Goal: Check status: Check status

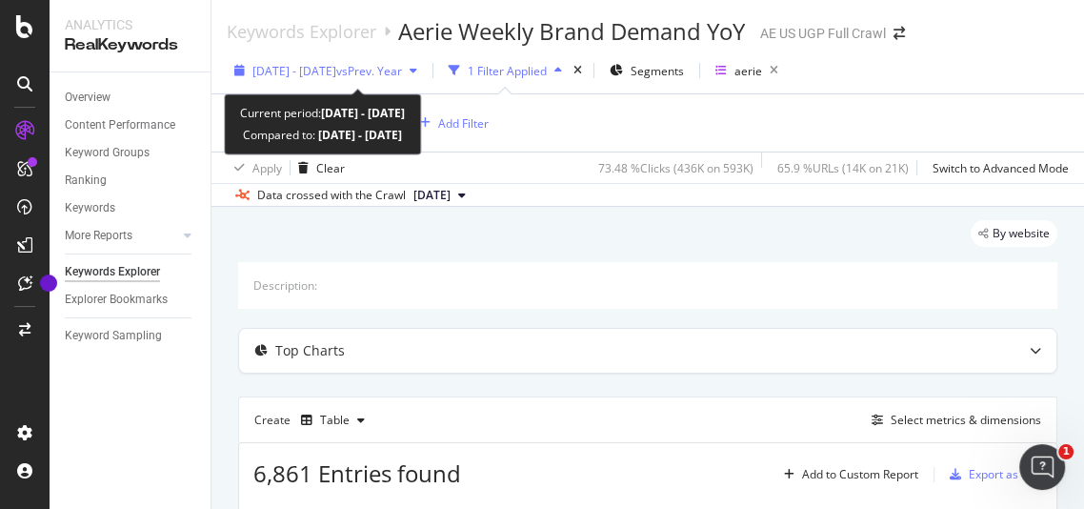
click at [336, 67] on span "[DATE] - [DATE]" at bounding box center [294, 71] width 84 height 16
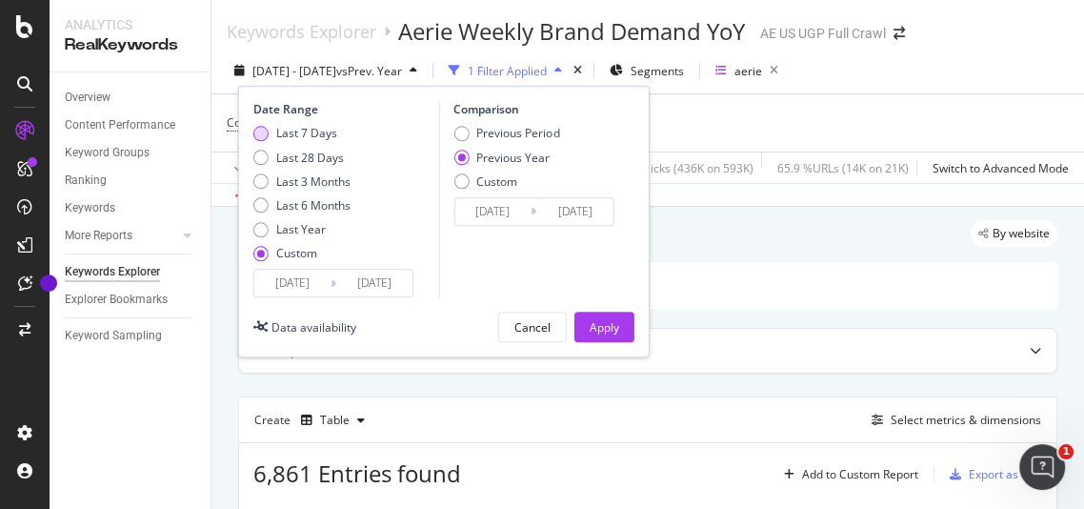
click at [316, 126] on div "Last 7 Days" at bounding box center [306, 134] width 61 height 16
type input "[DATE]"
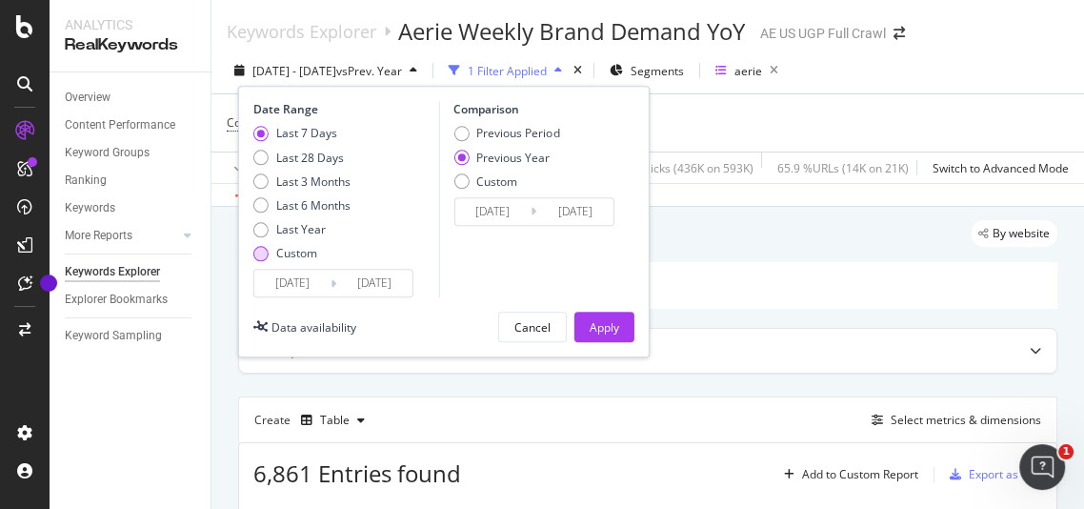
click at [281, 247] on div "Custom" at bounding box center [296, 253] width 41 height 16
type input "[DATE]"
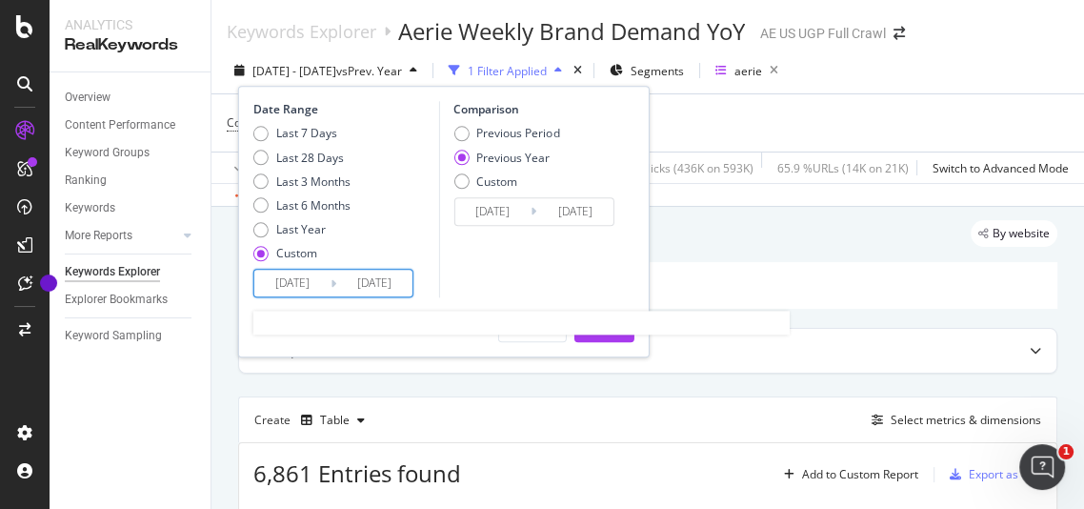
click at [311, 277] on input "[DATE]" at bounding box center [292, 284] width 76 height 27
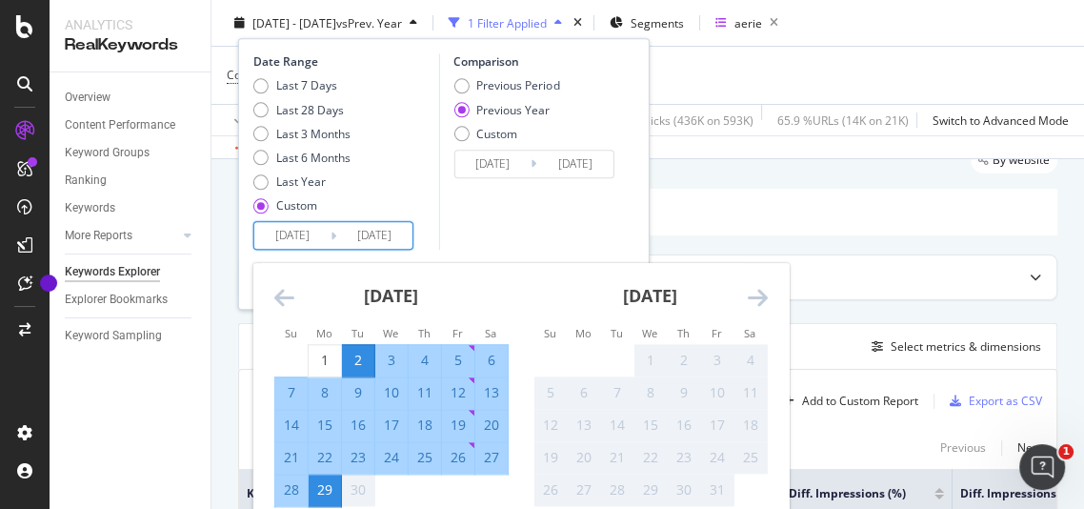
scroll to position [82, 0]
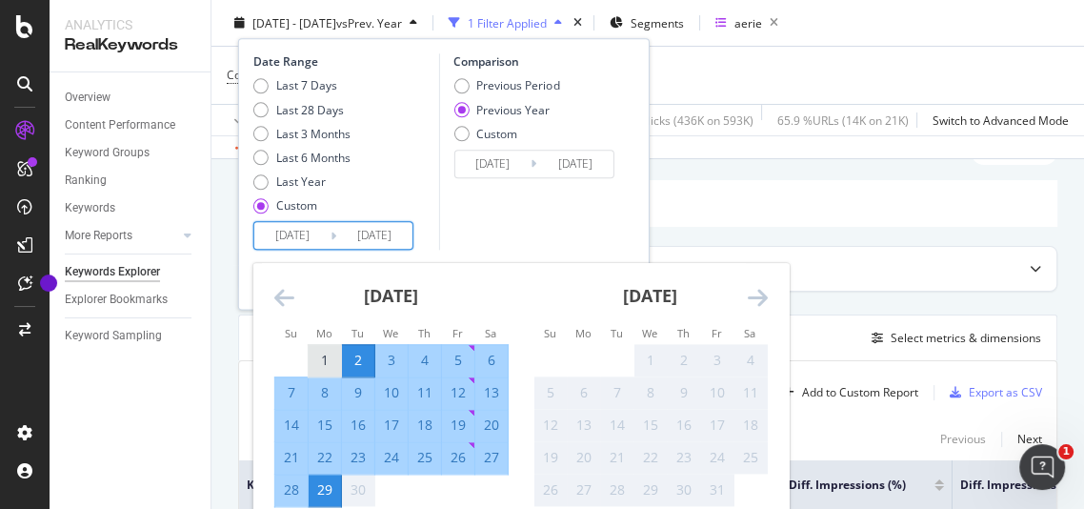
click at [325, 351] on div "1" at bounding box center [325, 360] width 32 height 19
type input "[DATE]"
click at [291, 488] on div "28" at bounding box center [291, 489] width 32 height 19
type input "[DATE]"
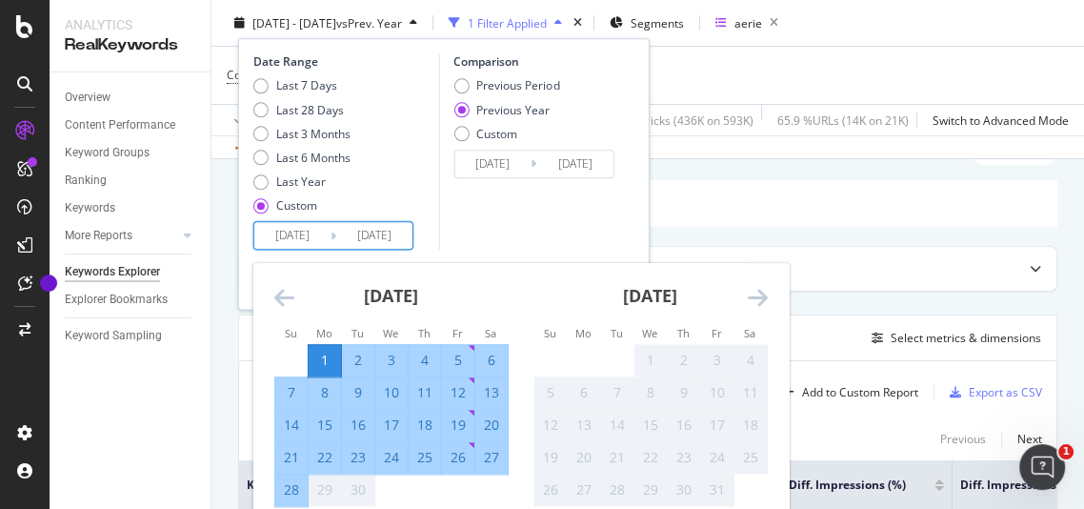
type input "[DATE]"
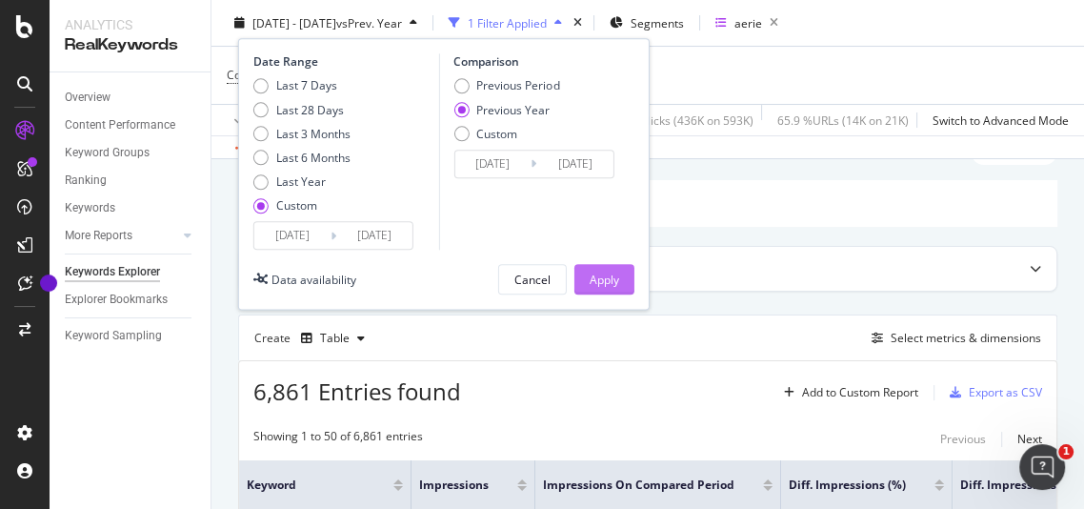
click at [607, 288] on div "Apply" at bounding box center [605, 279] width 30 height 29
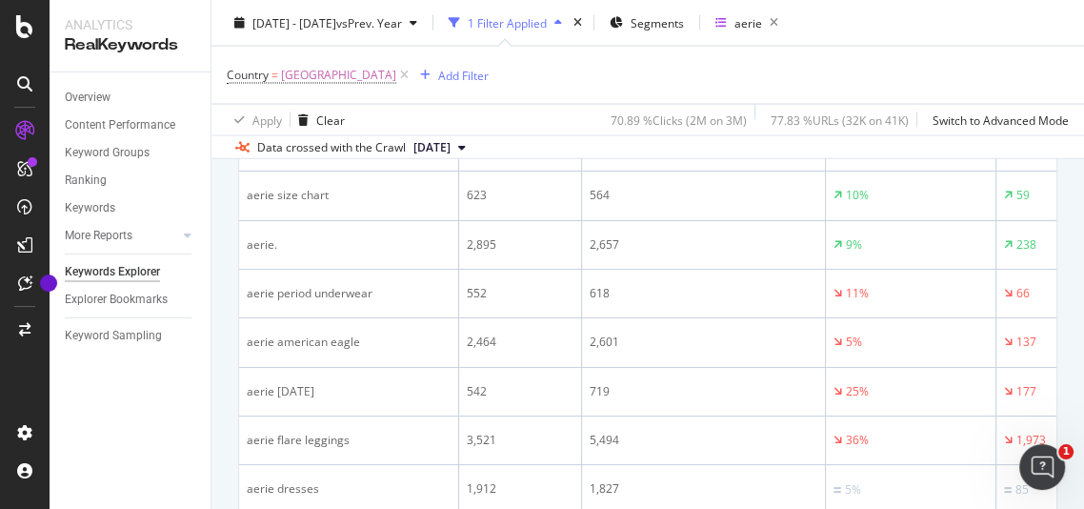
scroll to position [2719, 0]
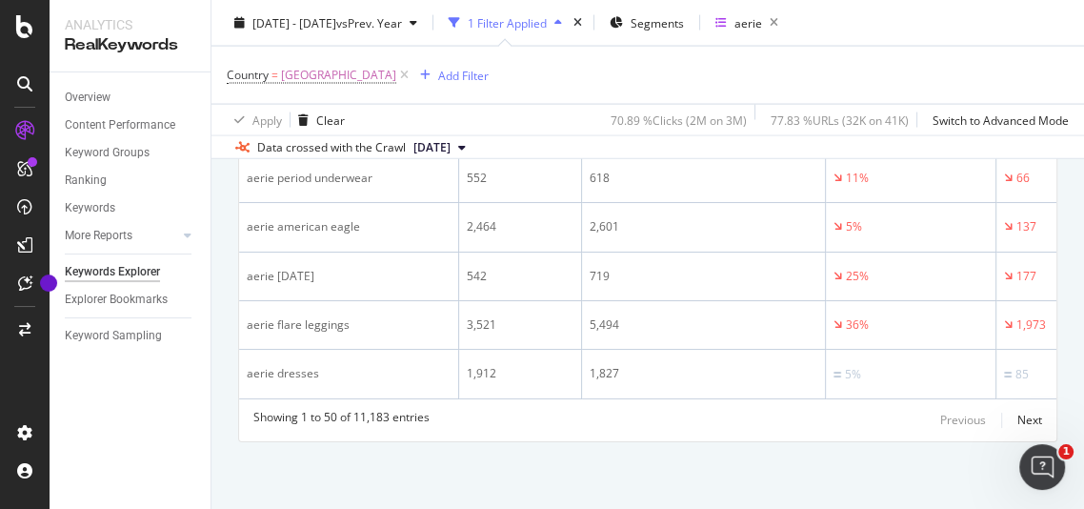
click at [998, 423] on div "Previous Next" at bounding box center [991, 420] width 102 height 23
click at [1017, 421] on div "Next" at bounding box center [1029, 419] width 25 height 16
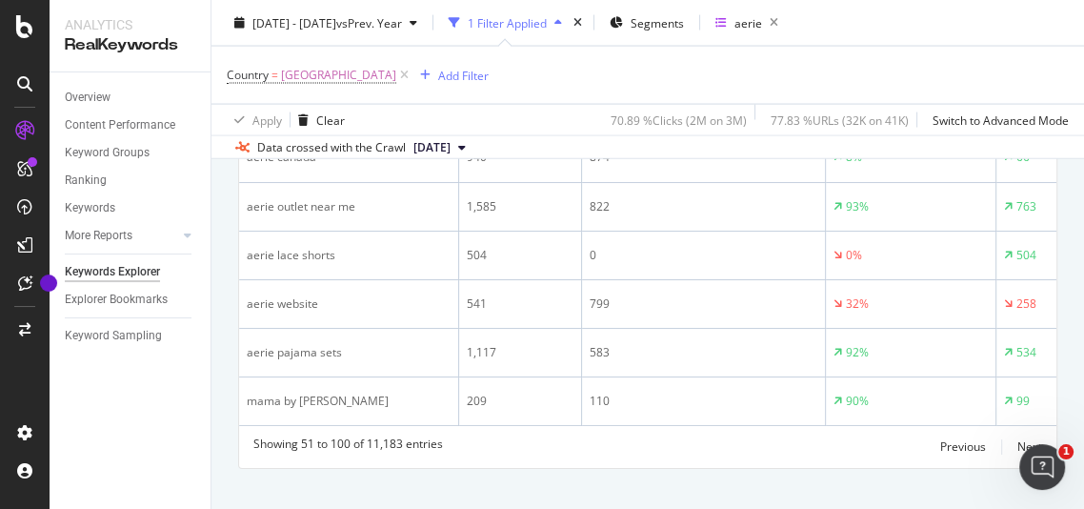
scroll to position [2715, 0]
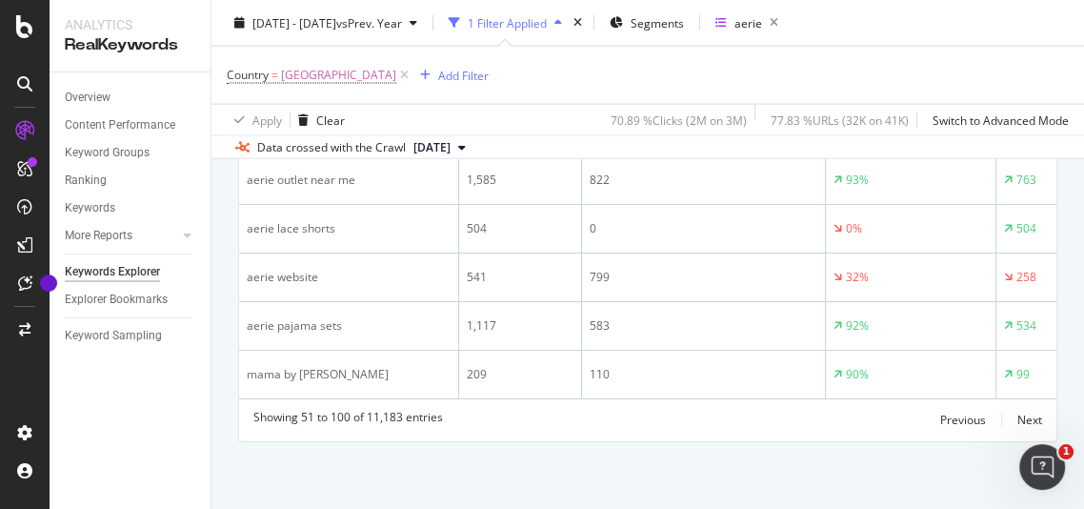
click at [1028, 425] on div "Showing 51 to 100 of 11,183 entries Previous Next" at bounding box center [647, 420] width 817 height 23
click at [1027, 425] on div "Showing 51 to 100 of 11,183 entries Previous Next" at bounding box center [647, 420] width 817 height 23
click at [1021, 424] on div "Next" at bounding box center [1029, 419] width 25 height 16
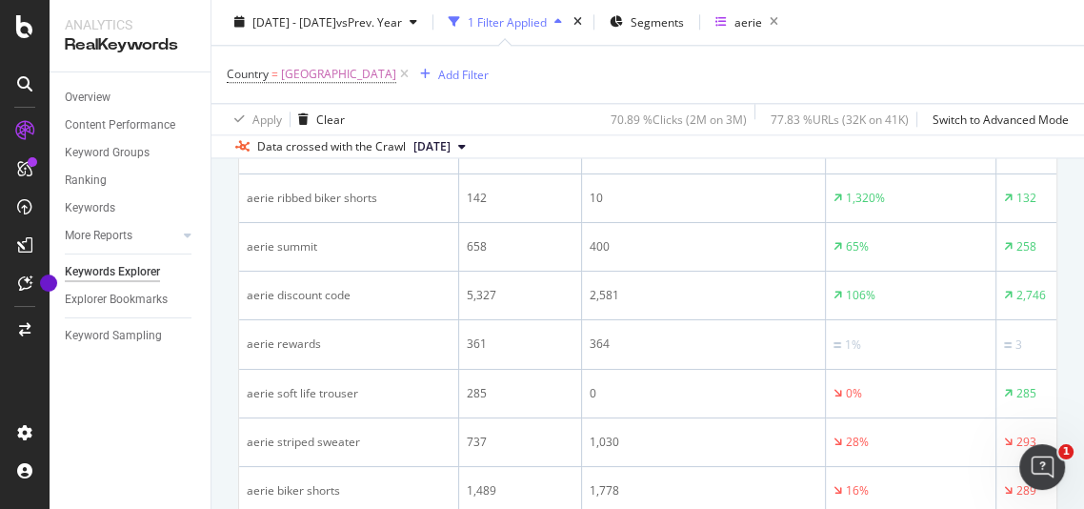
scroll to position [1328, 0]
